Goal: Unclear

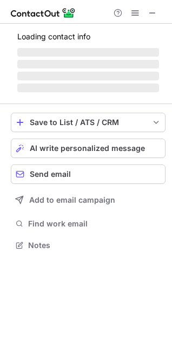
scroll to position [245, 172]
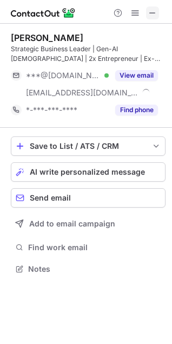
click at [155, 12] on span at bounding box center [152, 13] width 9 height 9
